Goal: Transaction & Acquisition: Book appointment/travel/reservation

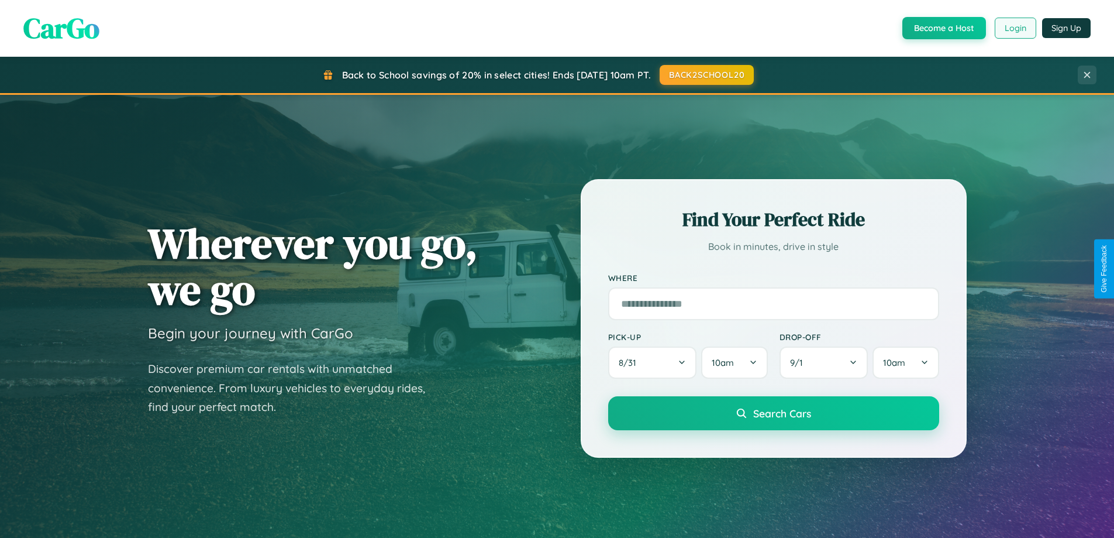
click at [1015, 28] on button "Login" at bounding box center [1016, 28] width 42 height 21
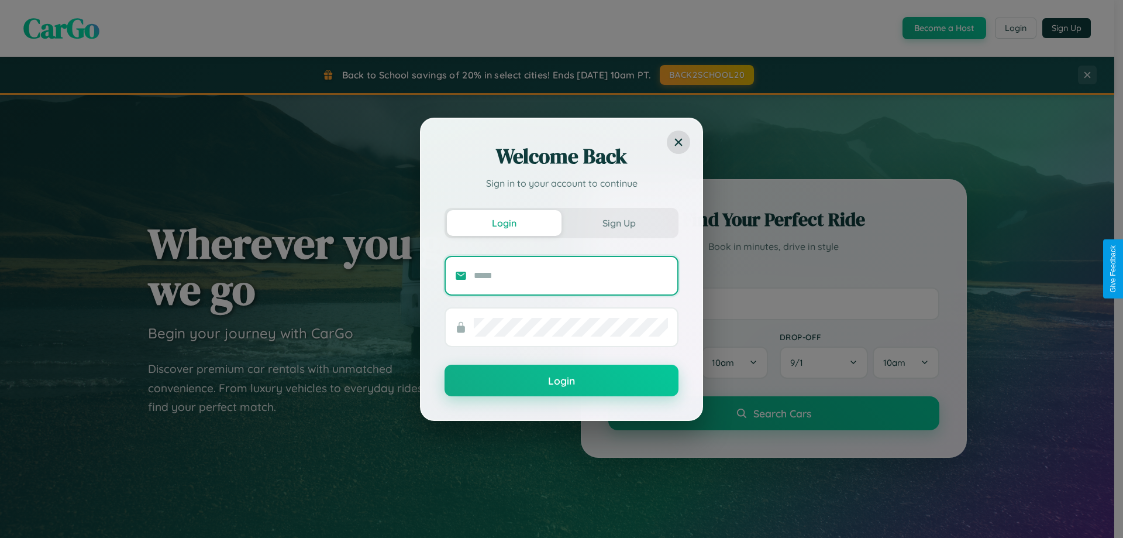
click at [571, 275] on input "text" at bounding box center [571, 275] width 194 height 19
type input "**********"
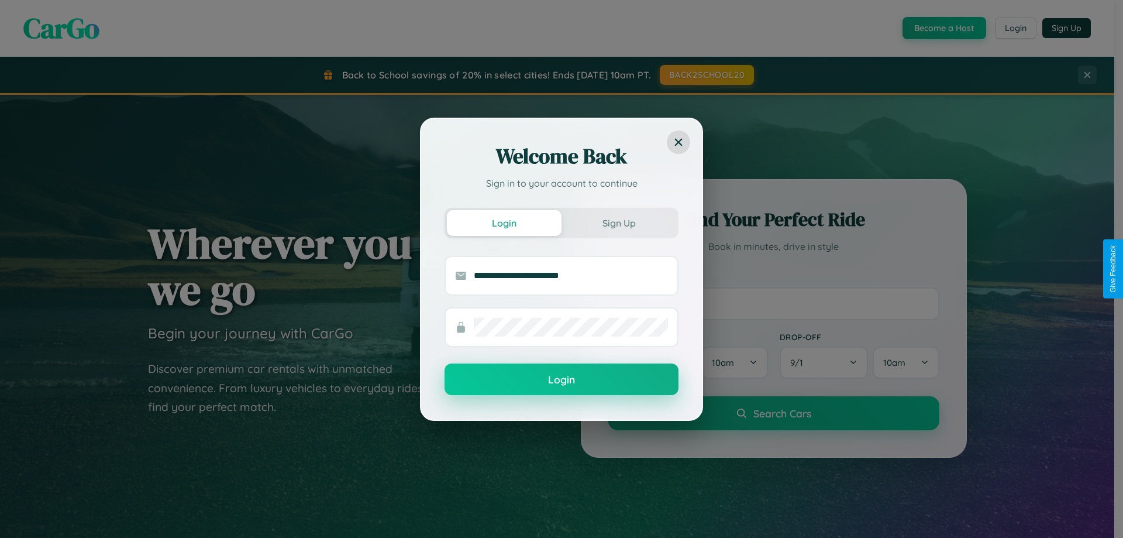
click at [562, 380] on button "Login" at bounding box center [562, 379] width 234 height 32
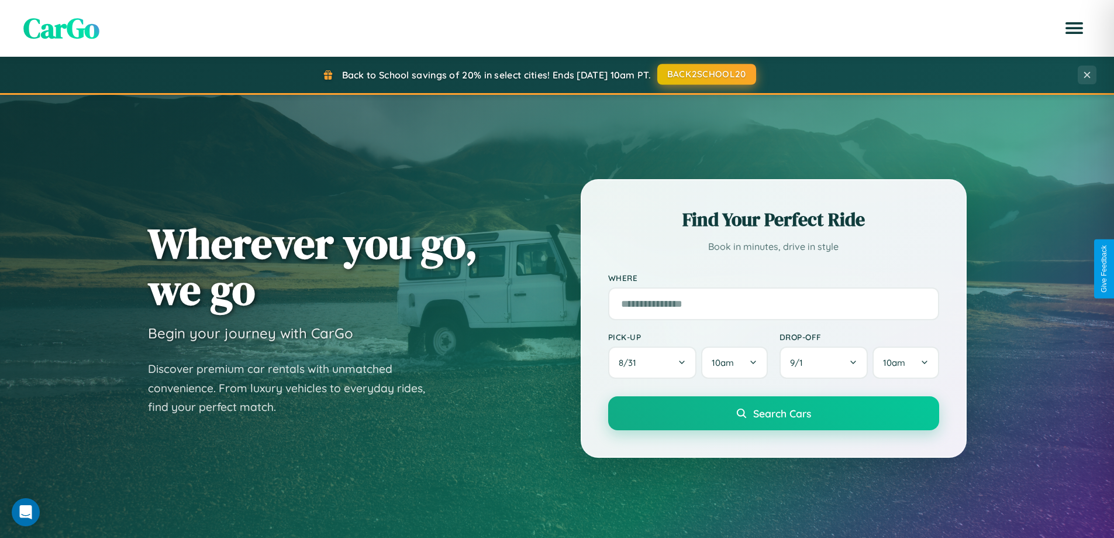
click at [706, 74] on button "BACK2SCHOOL20" at bounding box center [706, 74] width 99 height 21
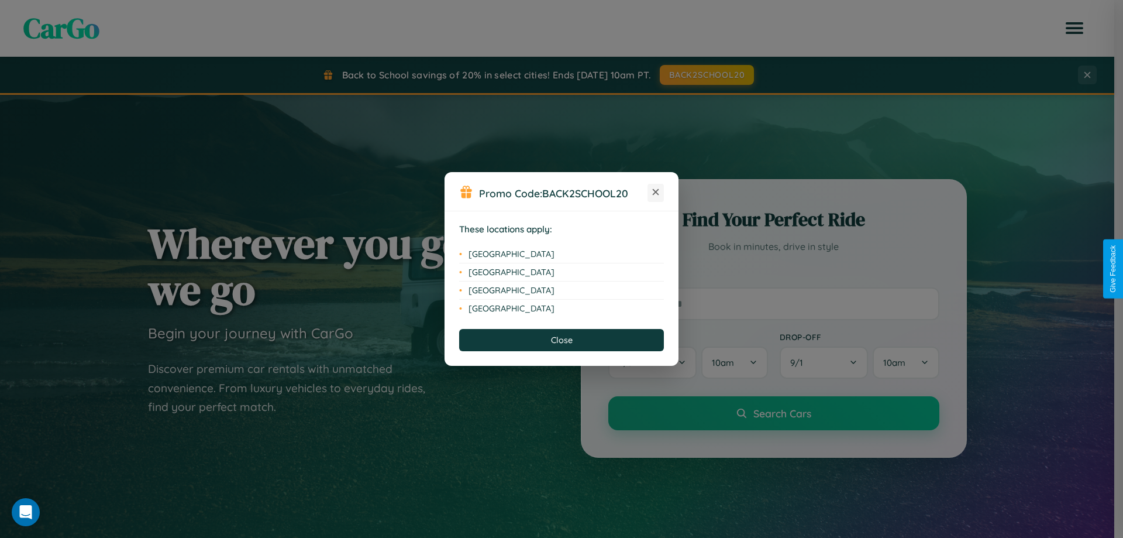
click at [656, 192] on icon at bounding box center [656, 192] width 6 height 6
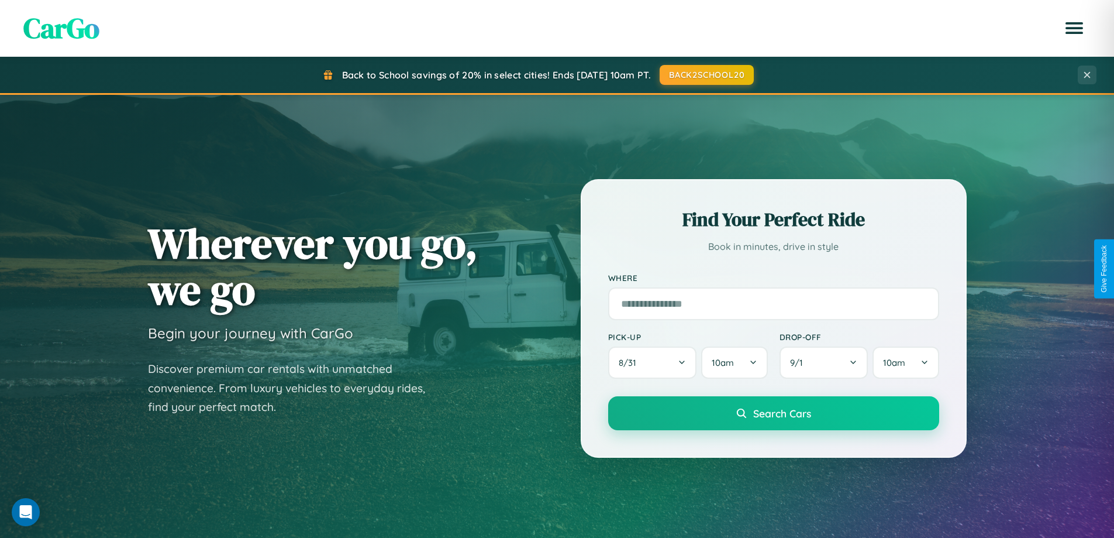
scroll to position [35, 0]
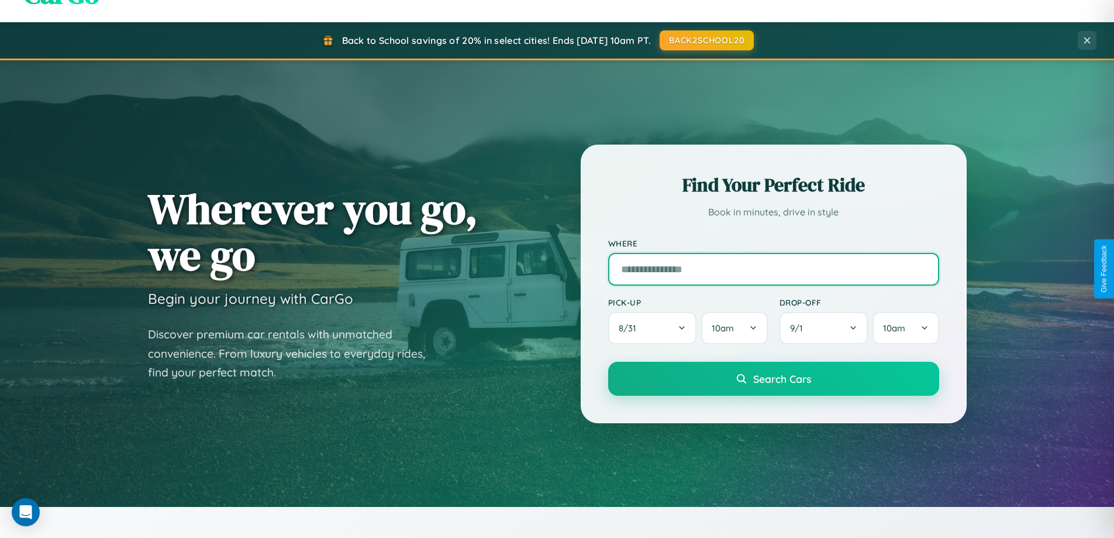
click at [773, 268] on input "text" at bounding box center [773, 269] width 331 height 33
type input "**********"
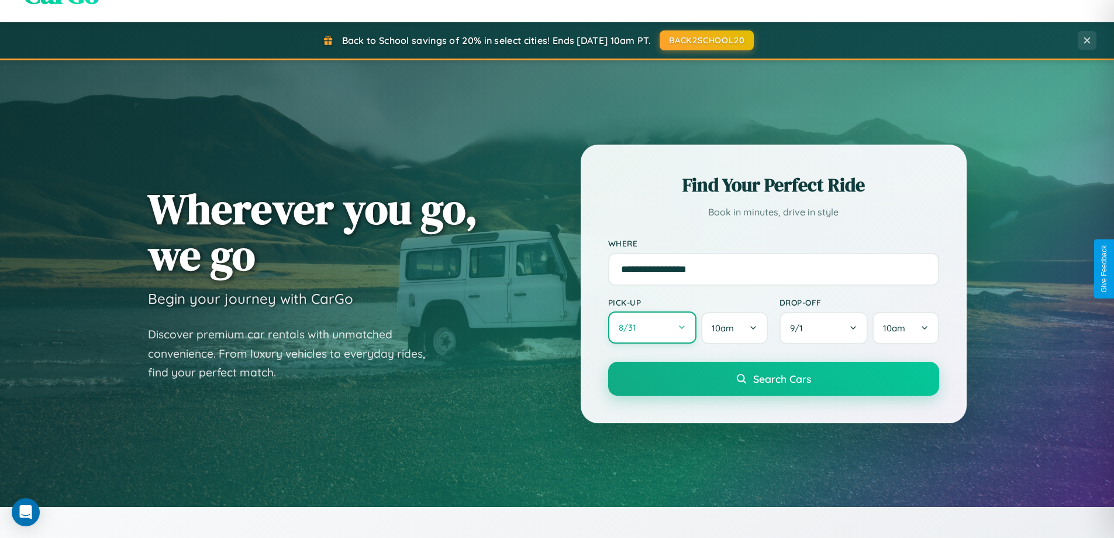
click at [652, 328] on button "8 / 31" at bounding box center [652, 327] width 89 height 32
select select "*"
select select "****"
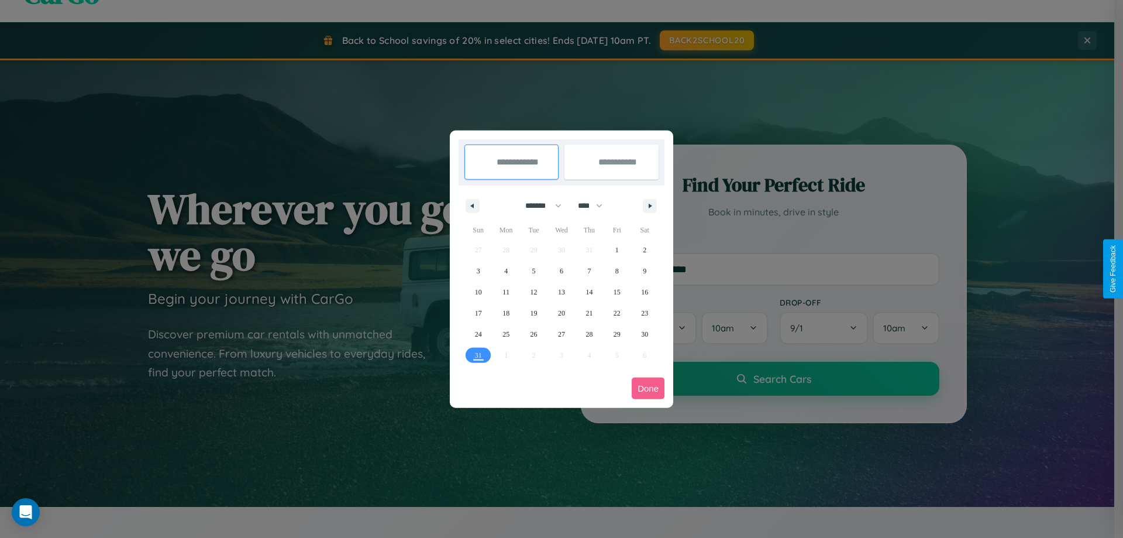
drag, startPoint x: 538, startPoint y: 205, endPoint x: 562, endPoint y: 235, distance: 37.5
click at [538, 205] on select "******* ******** ***** ***** *** **** **** ****** ********* ******* ******** **…" at bounding box center [542, 205] width 50 height 19
select select "*"
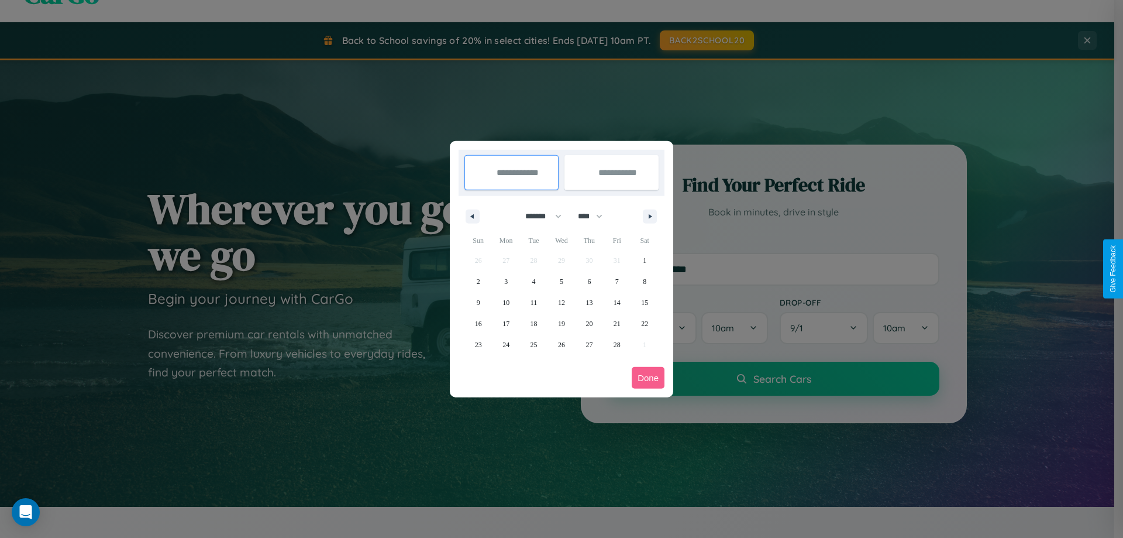
drag, startPoint x: 595, startPoint y: 216, endPoint x: 562, endPoint y: 235, distance: 38.7
click at [595, 216] on select "**** **** **** **** **** **** **** **** **** **** **** **** **** **** **** ****…" at bounding box center [589, 215] width 35 height 19
select select "****"
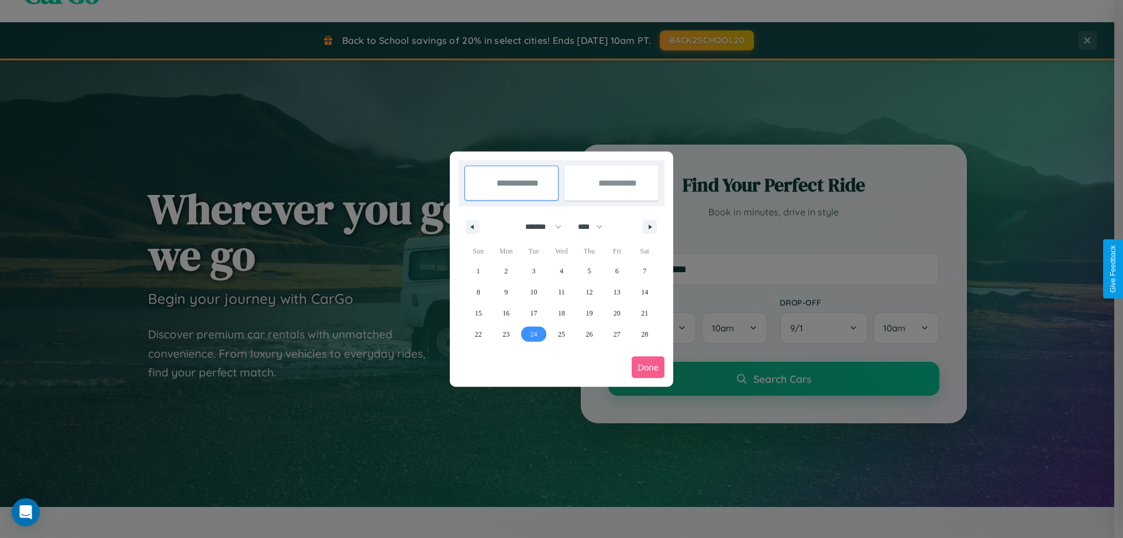
click at [533, 333] on span "24" at bounding box center [534, 333] width 7 height 21
type input "**********"
click at [650, 226] on icon "button" at bounding box center [652, 227] width 6 height 5
select select "*"
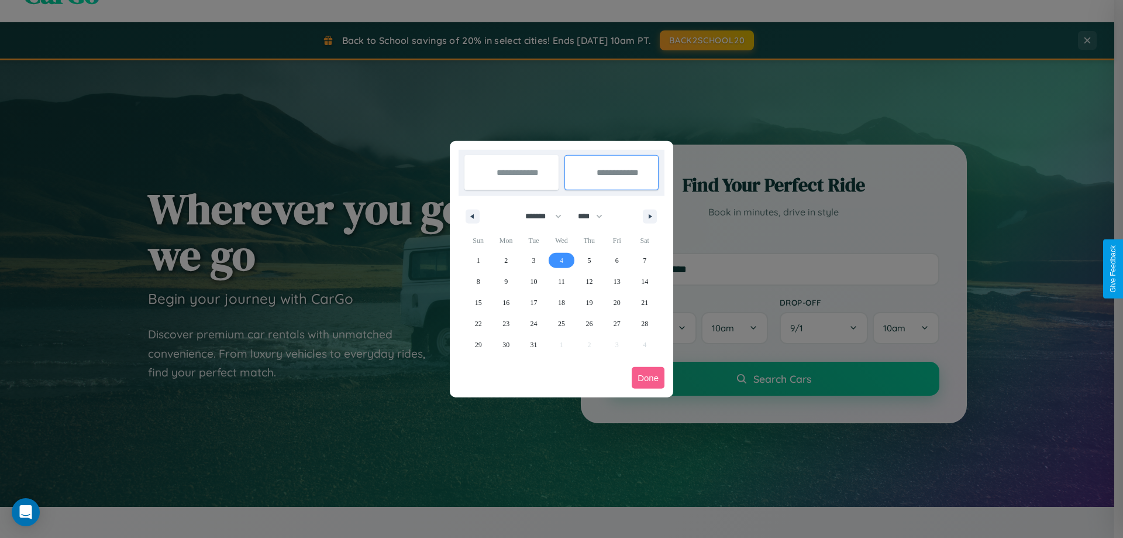
click at [561, 260] on span "4" at bounding box center [562, 260] width 4 height 21
type input "**********"
select select "*"
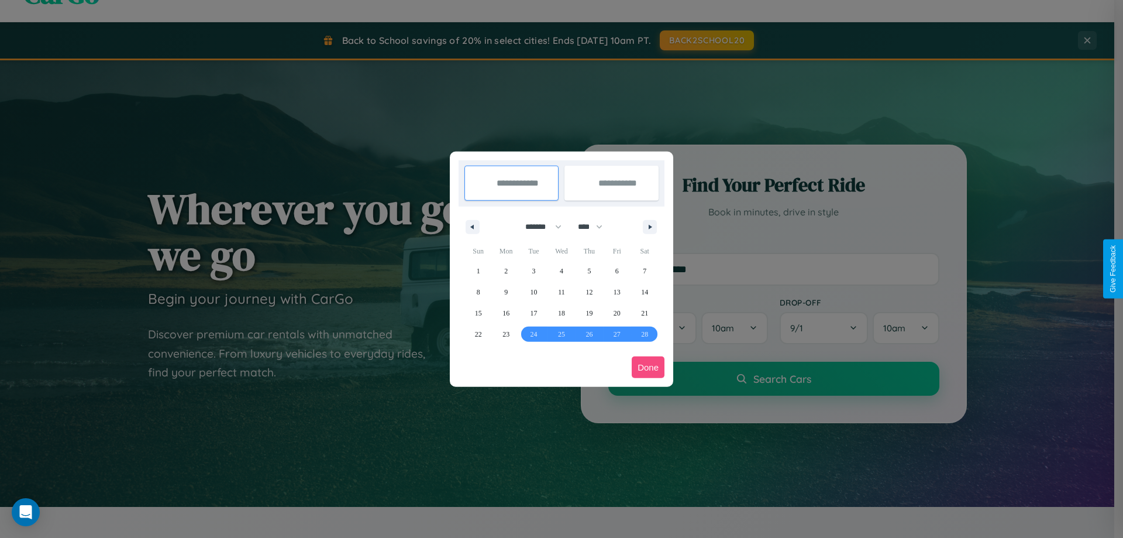
click at [648, 367] on button "Done" at bounding box center [648, 367] width 33 height 22
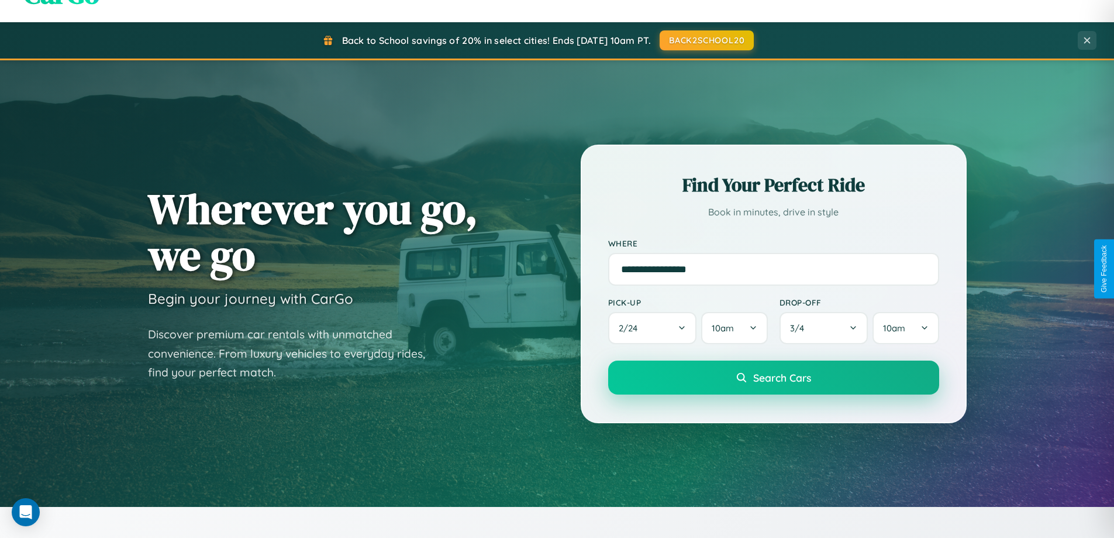
click at [773, 377] on span "Search Cars" at bounding box center [782, 377] width 58 height 13
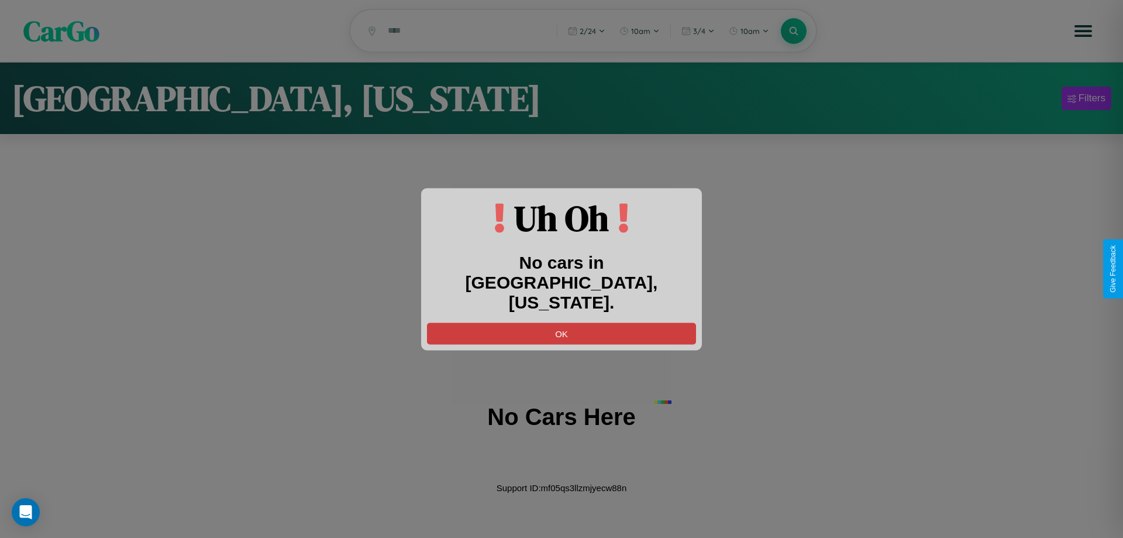
click at [562, 322] on button "OK" at bounding box center [561, 333] width 269 height 22
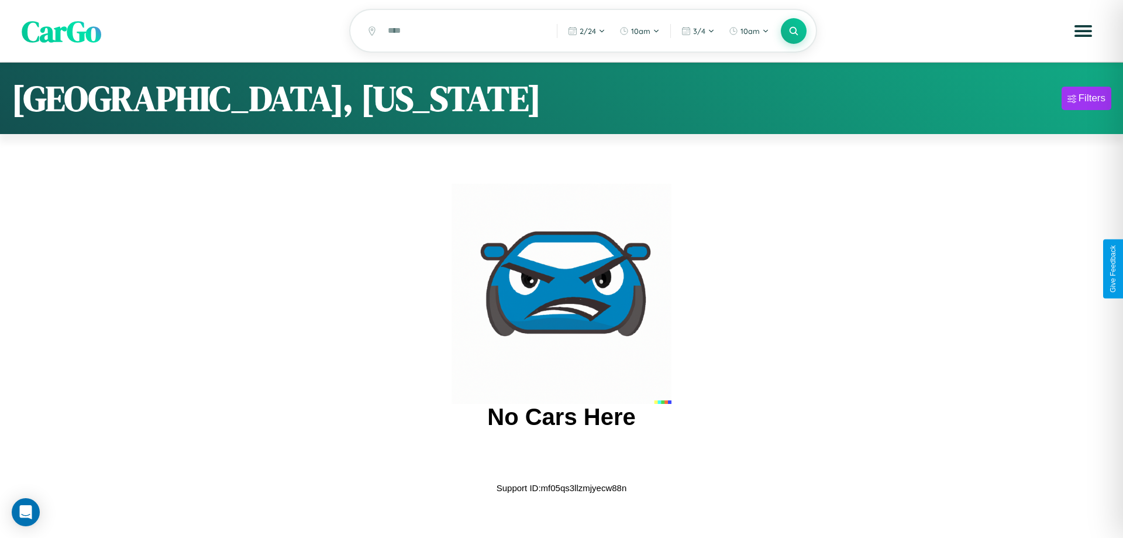
click at [61, 32] on span "CarGo" at bounding box center [62, 31] width 80 height 40
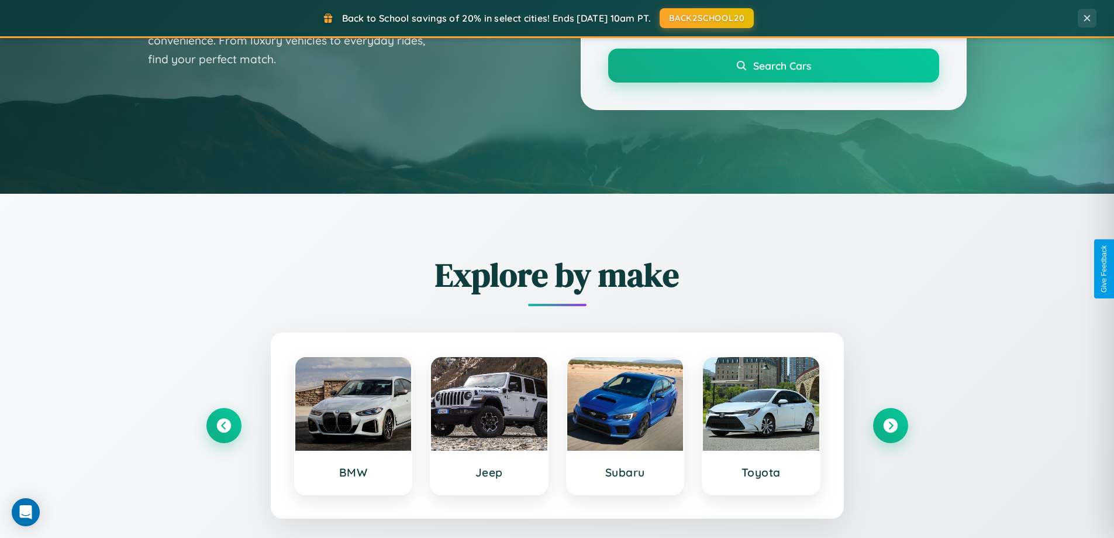
scroll to position [504, 0]
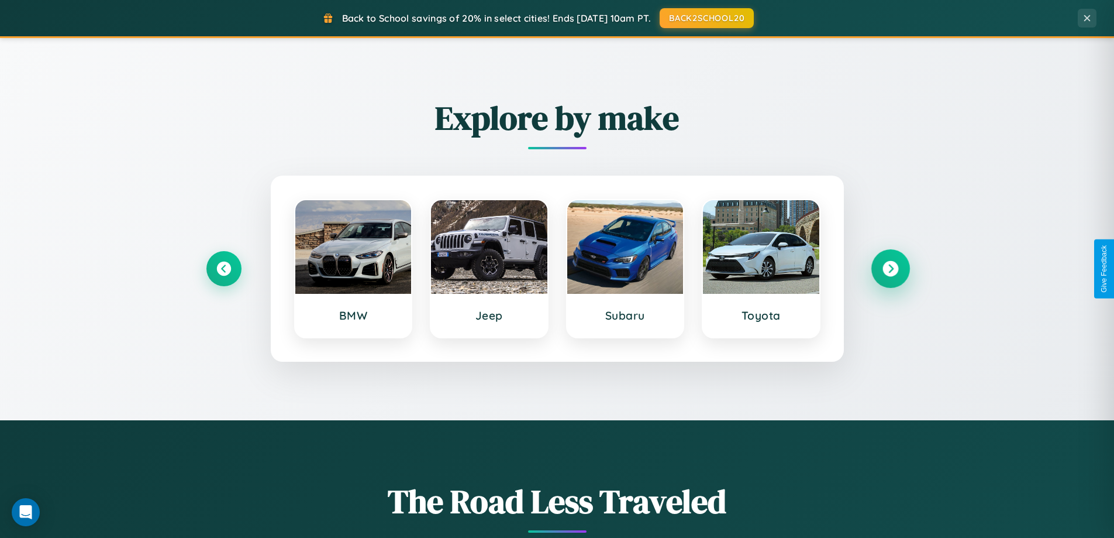
click at [890, 268] on icon at bounding box center [891, 269] width 16 height 16
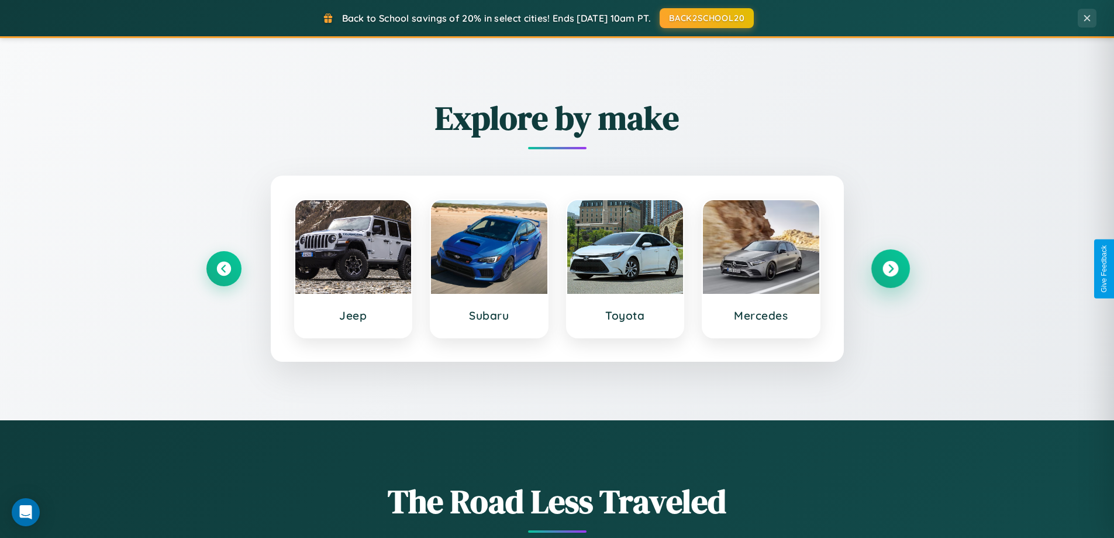
click at [890, 268] on icon at bounding box center [891, 269] width 16 height 16
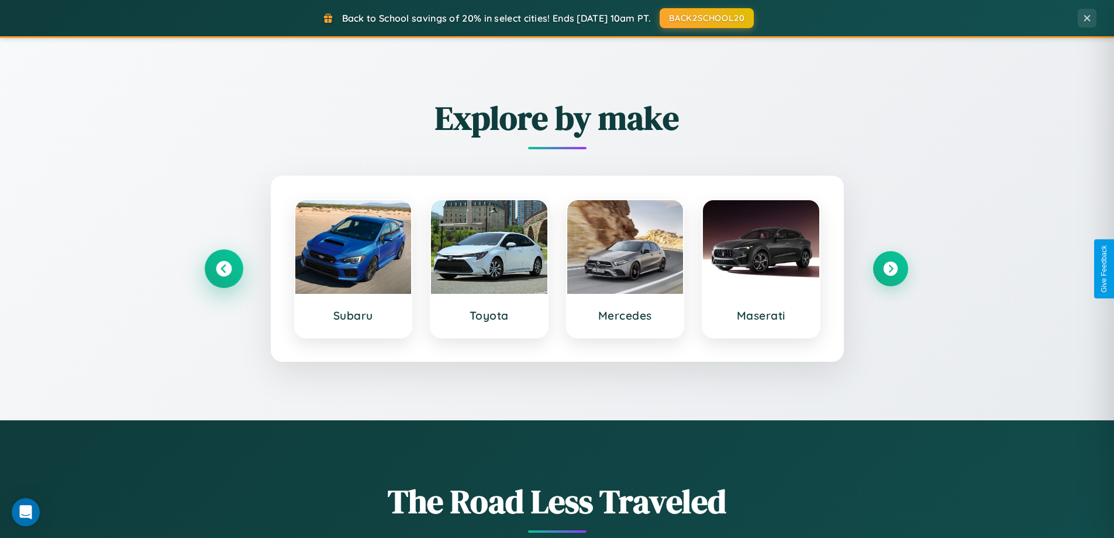
click at [223, 268] on icon at bounding box center [224, 269] width 16 height 16
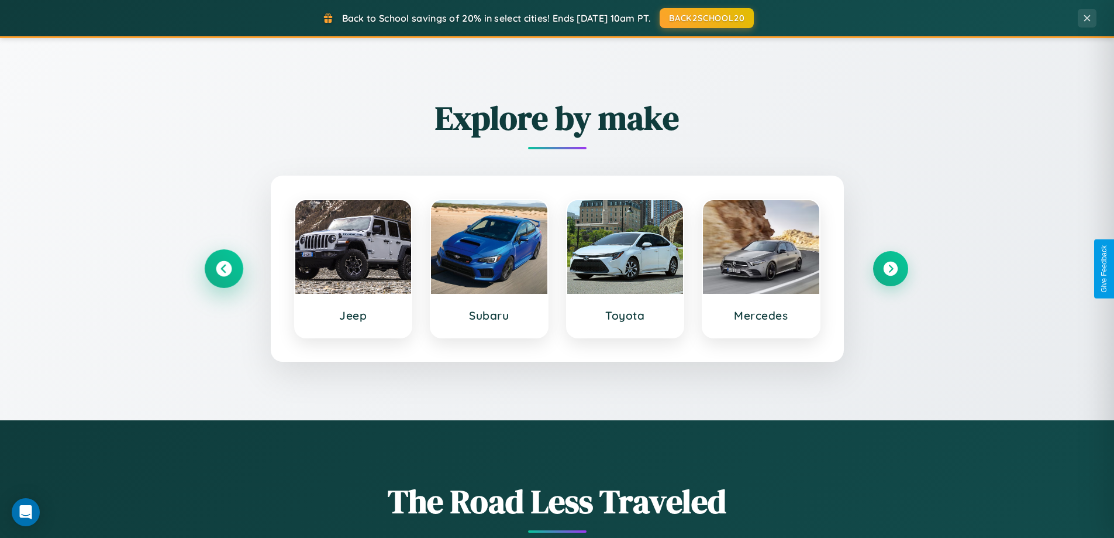
click at [223, 268] on icon at bounding box center [224, 269] width 16 height 16
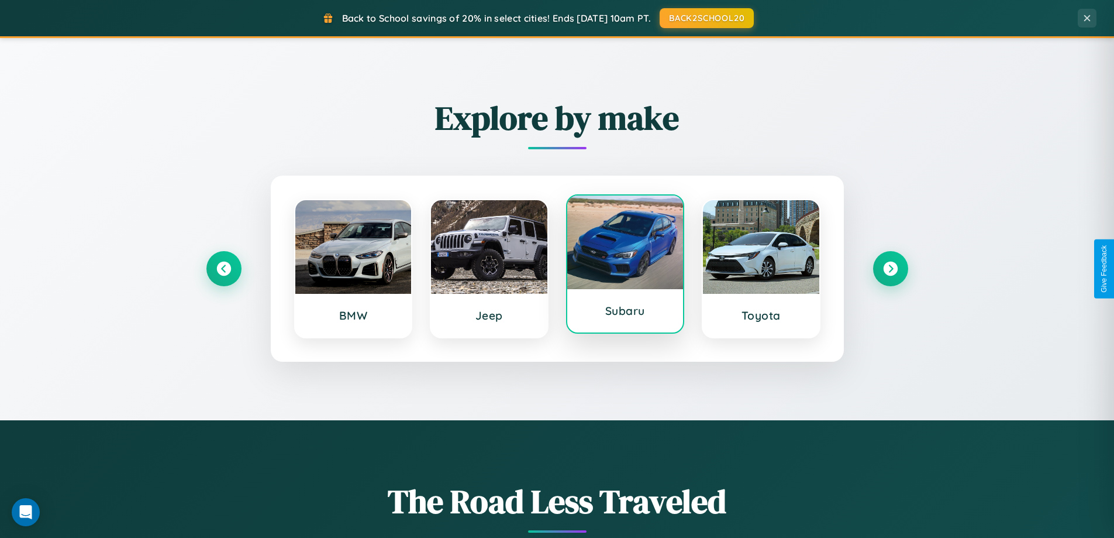
click at [625, 268] on div at bounding box center [625, 242] width 116 height 94
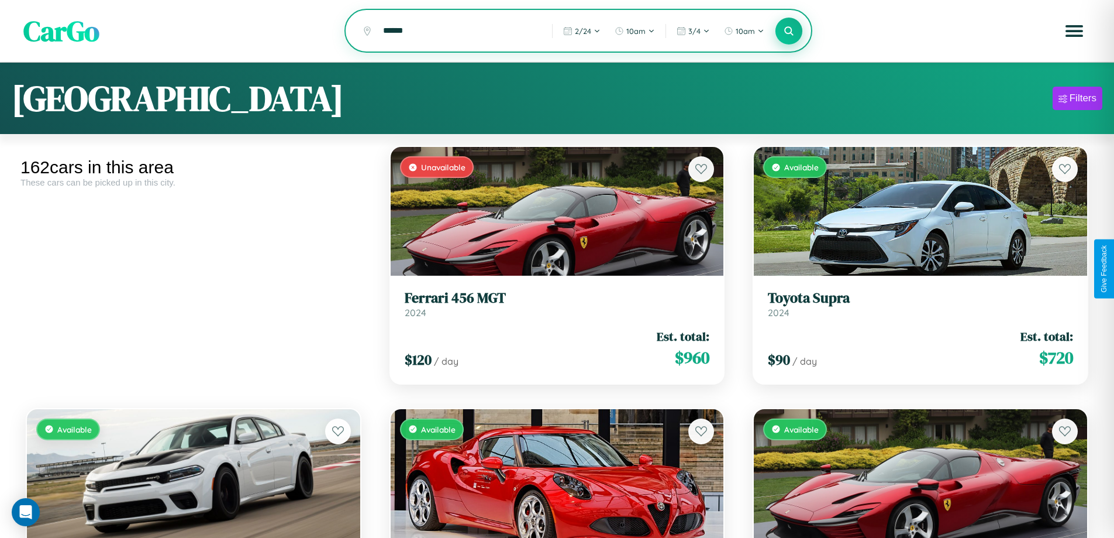
click at [789, 32] on icon at bounding box center [789, 30] width 11 height 11
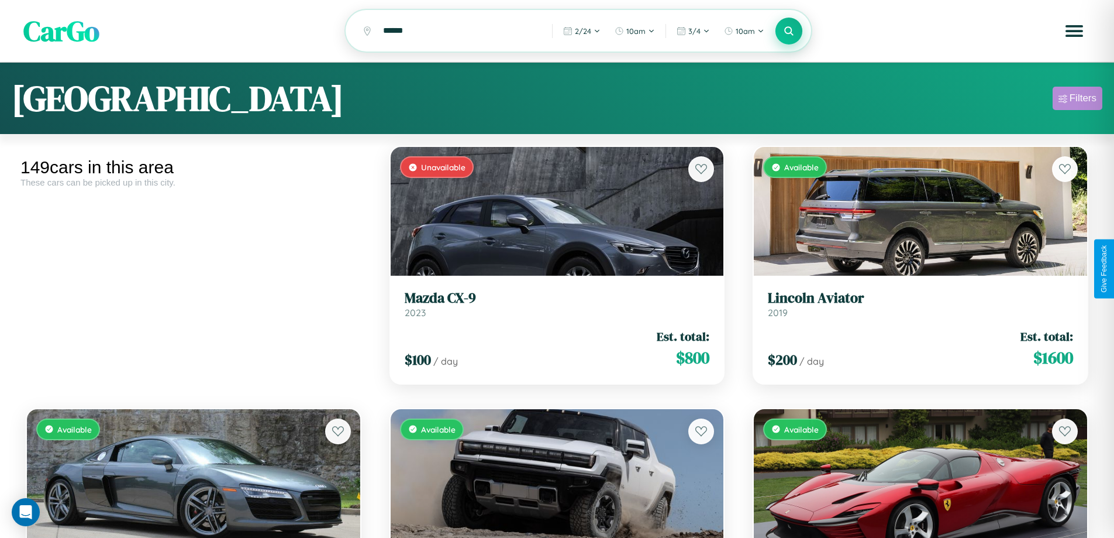
click at [1077, 100] on div "Filters" at bounding box center [1083, 98] width 27 height 12
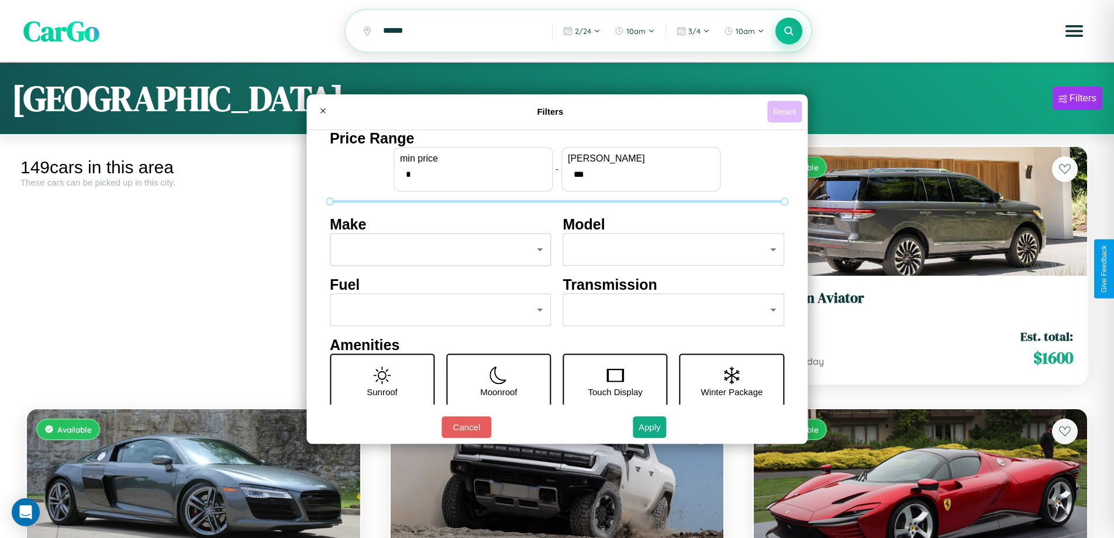
click at [786, 111] on button "Reset" at bounding box center [784, 112] width 35 height 22
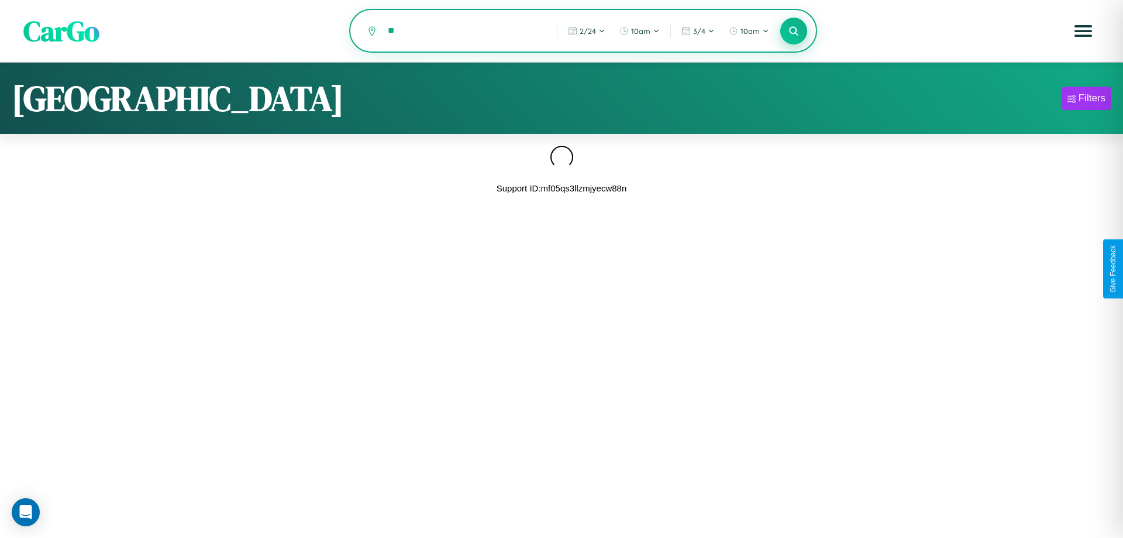
type input "*"
type input "*********"
click at [794, 32] on icon at bounding box center [793, 30] width 11 height 11
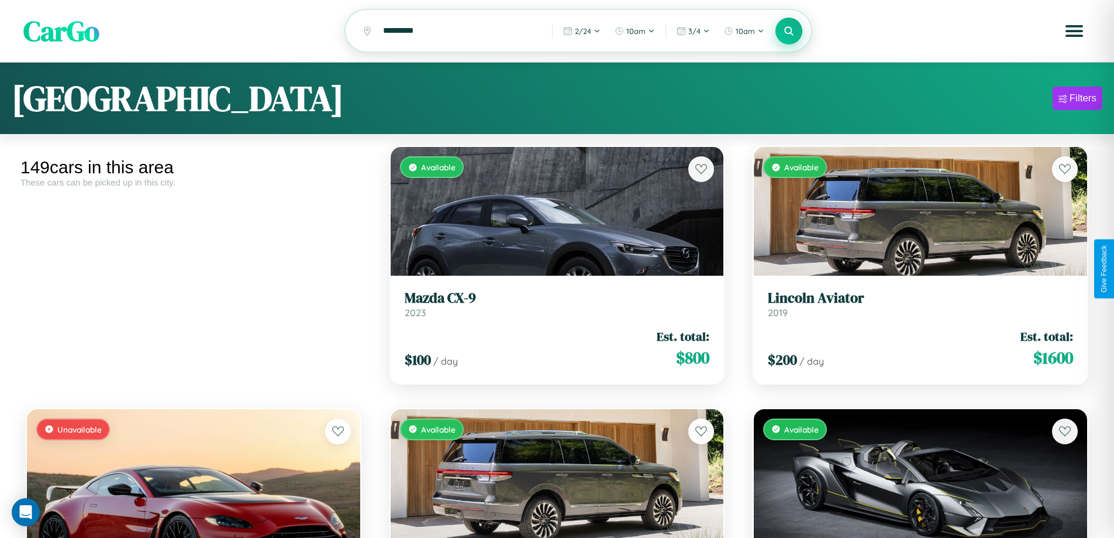
scroll to position [8633, 0]
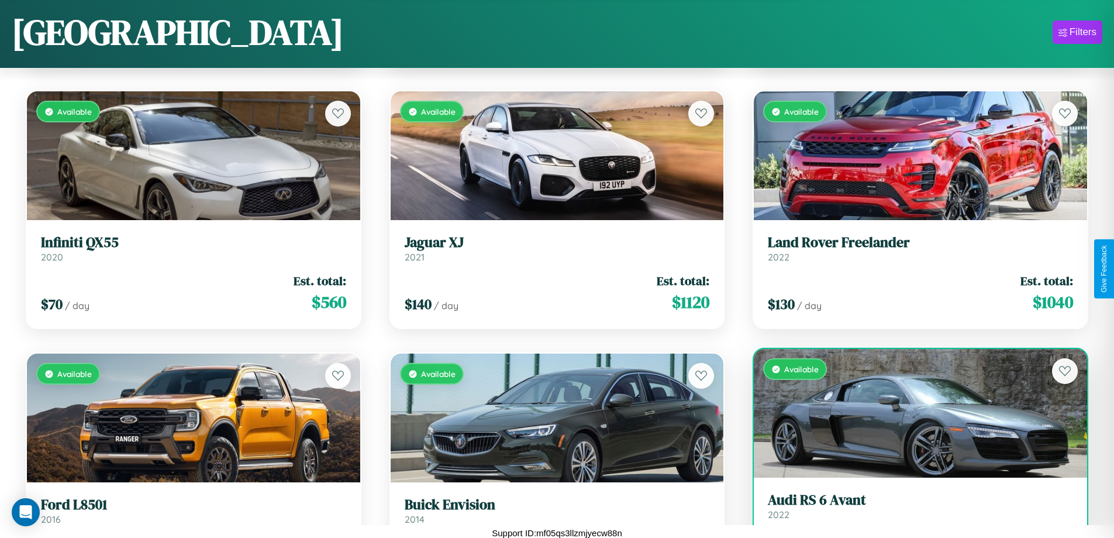
click at [913, 512] on link "Audi RS 6 Avant 2022" at bounding box center [920, 505] width 305 height 29
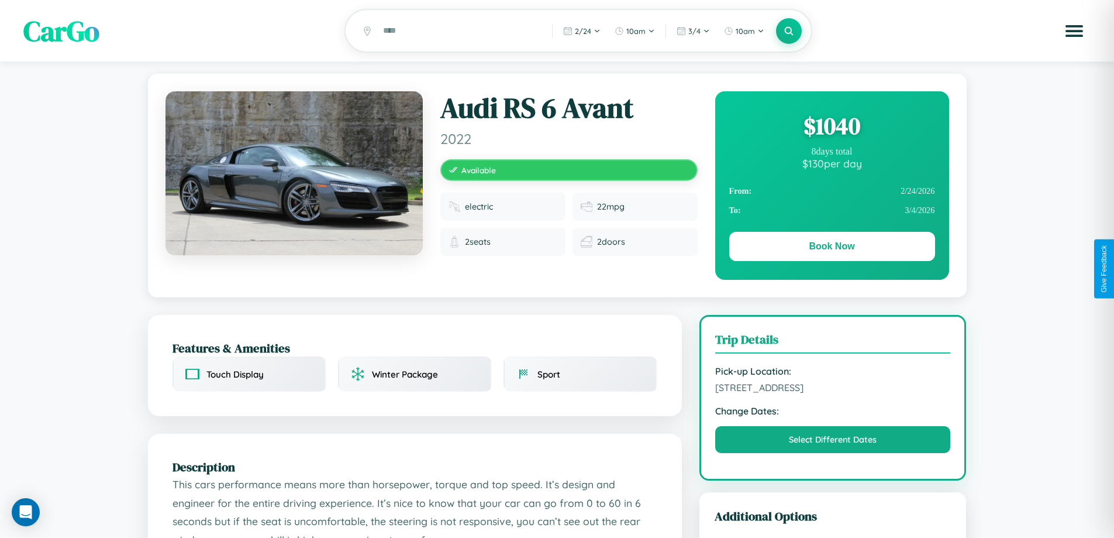
scroll to position [304, 0]
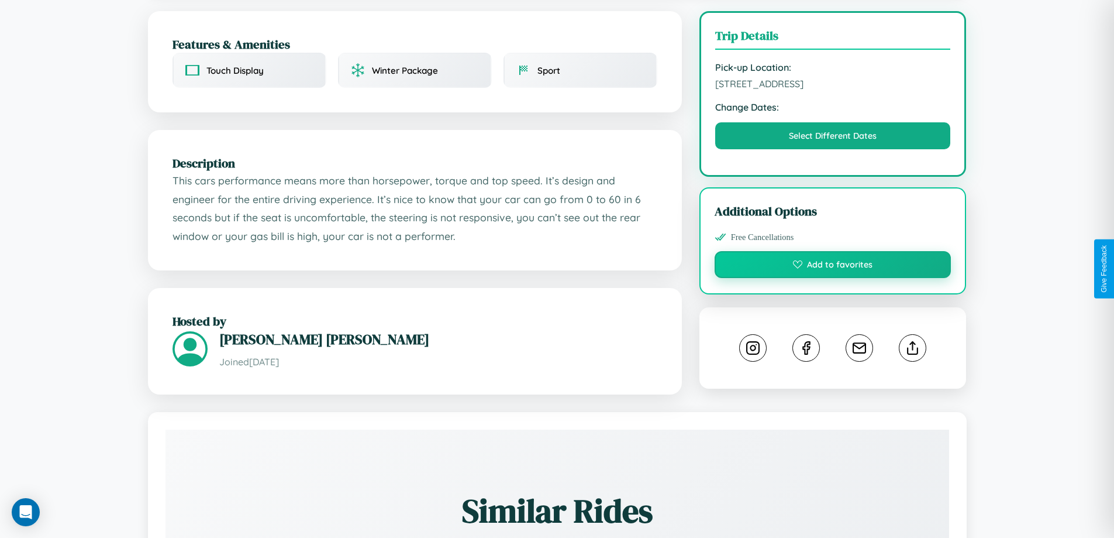
click at [833, 266] on button "Add to favorites" at bounding box center [833, 264] width 237 height 27
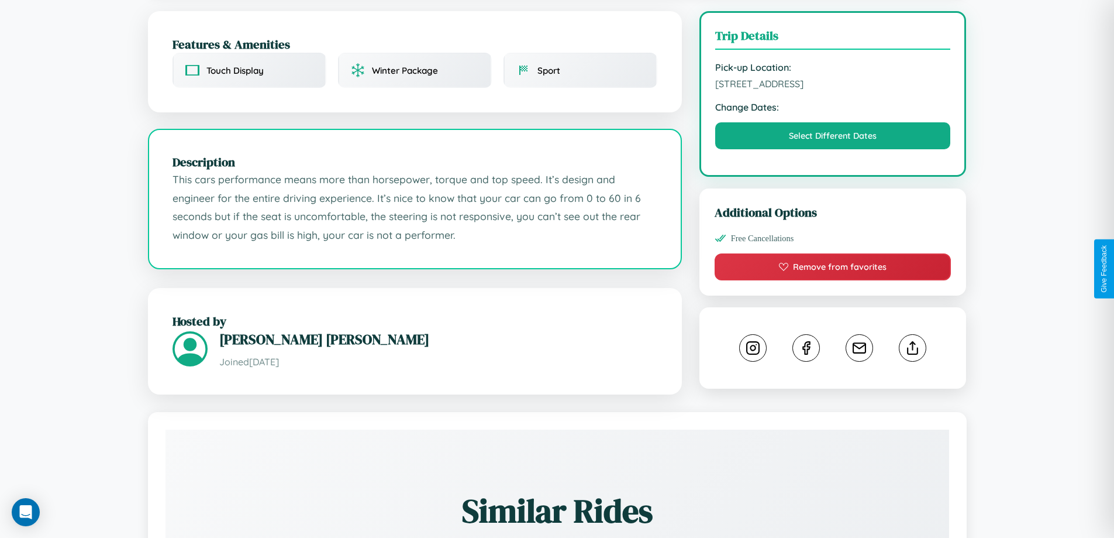
scroll to position [384, 0]
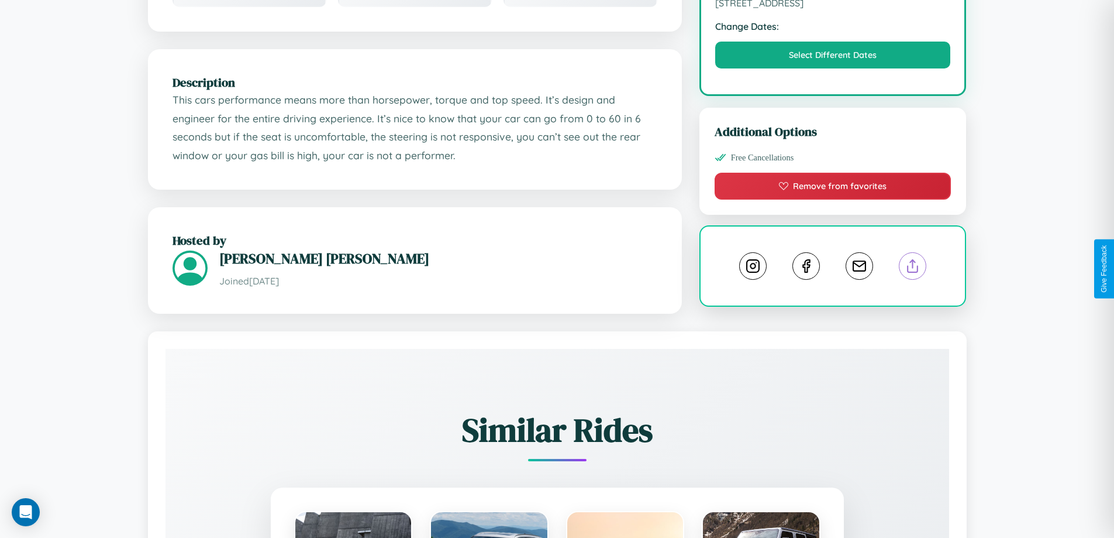
click at [913, 268] on line at bounding box center [913, 264] width 0 height 8
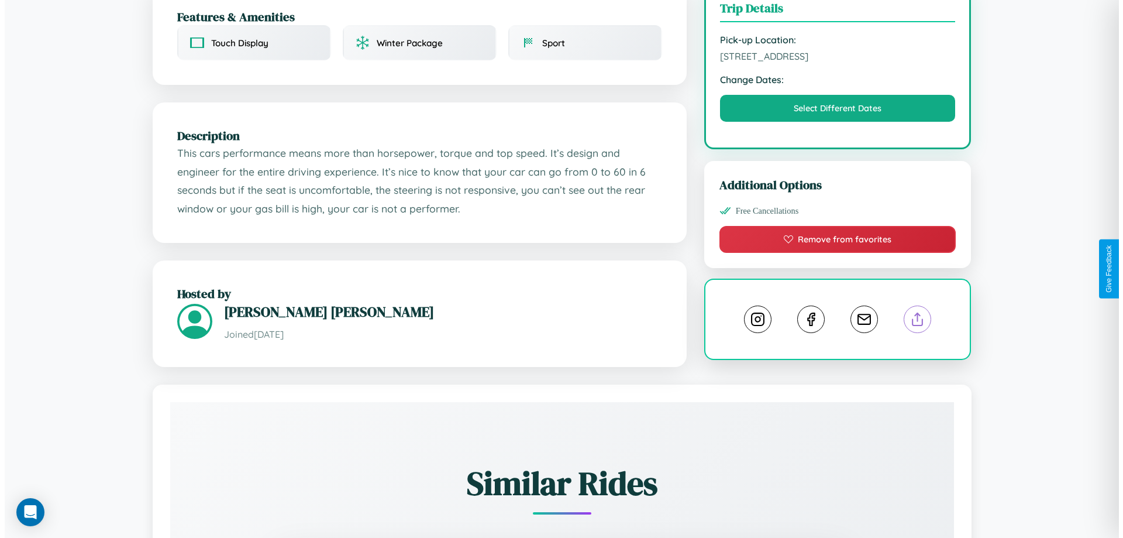
scroll to position [304, 0]
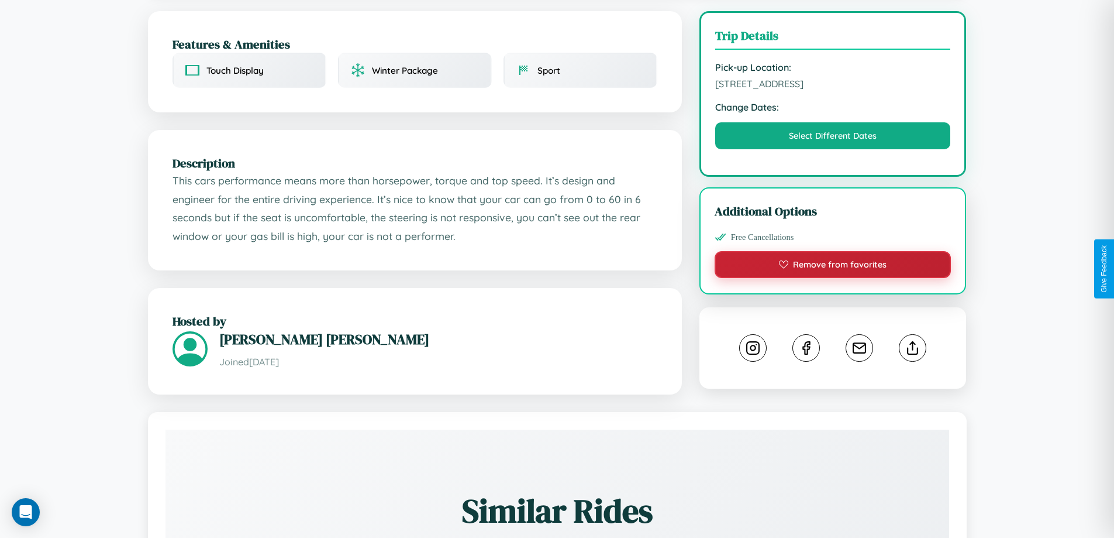
click at [833, 266] on button "Remove from favorites" at bounding box center [833, 264] width 237 height 27
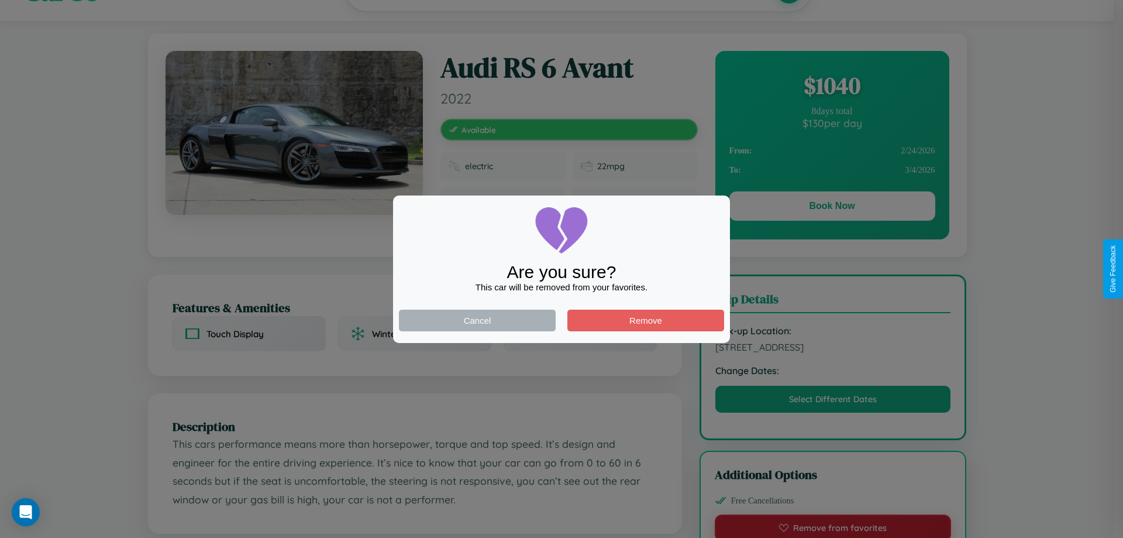
scroll to position [0, 0]
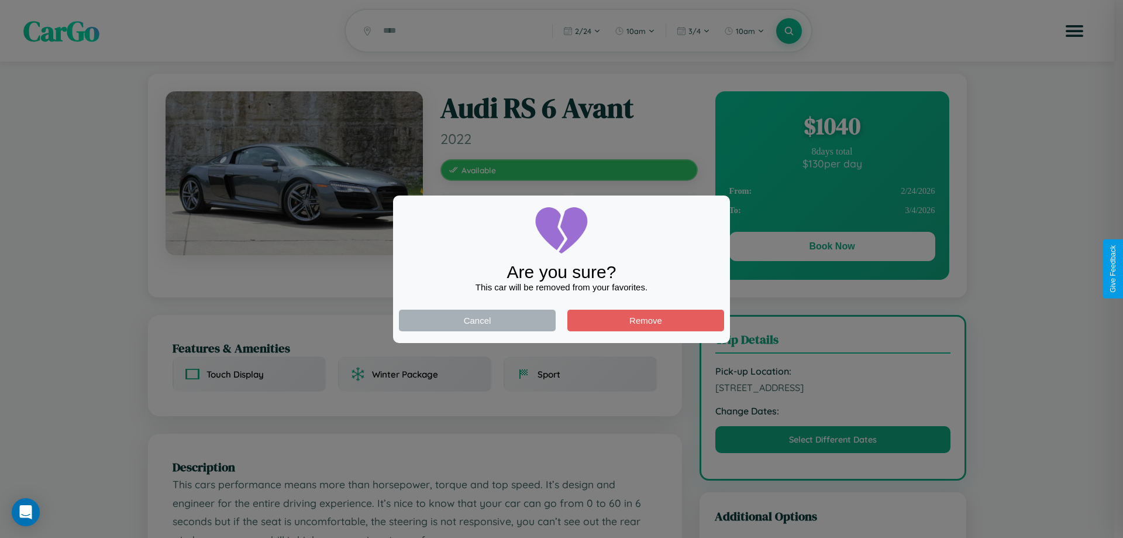
click at [832, 248] on div at bounding box center [561, 269] width 1123 height 538
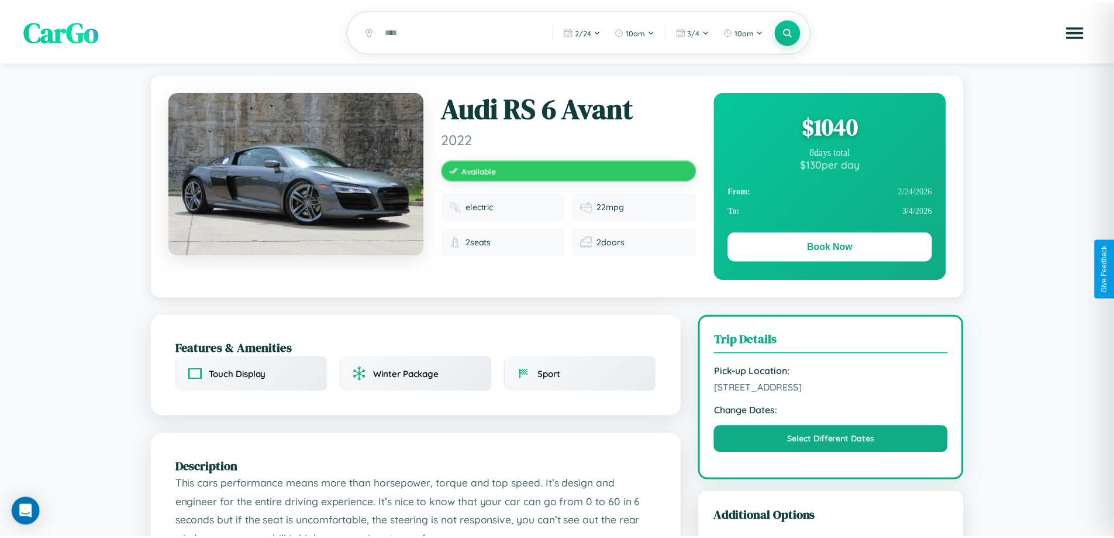
scroll to position [304, 0]
